Goal: Navigation & Orientation: Find specific page/section

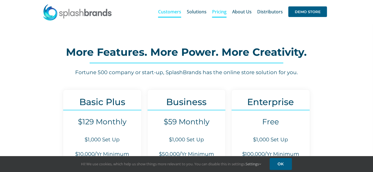
click at [175, 10] on span "Customers" at bounding box center [169, 11] width 23 height 4
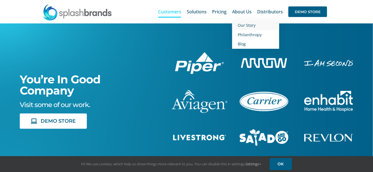
click at [242, 26] on span "Our Story" at bounding box center [247, 25] width 18 height 5
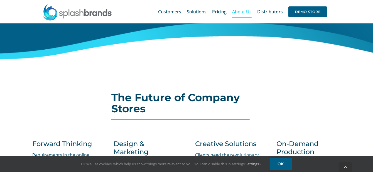
scroll to position [304, 0]
